Goal: Task Accomplishment & Management: Complete application form

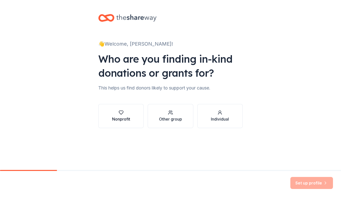
click at [115, 113] on div "button" at bounding box center [121, 112] width 18 height 5
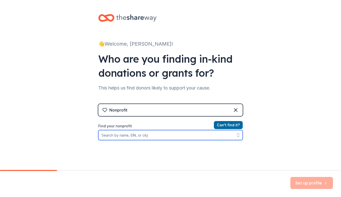
click at [142, 136] on input "Find your nonprofit" at bounding box center [170, 135] width 144 height 10
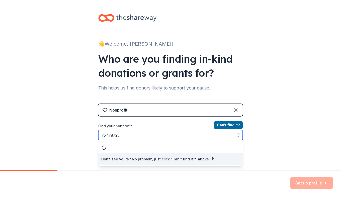
type input "75-1787256"
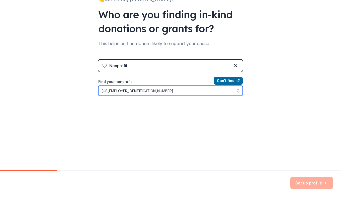
scroll to position [41, 0]
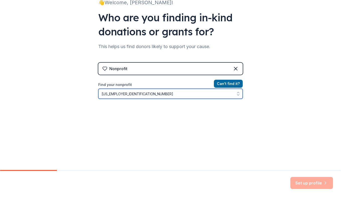
click at [146, 92] on input "75-1787256" at bounding box center [170, 94] width 144 height 10
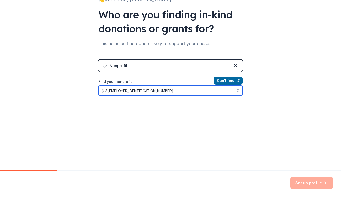
scroll to position [0, 0]
